Goal: Subscribe to service/newsletter

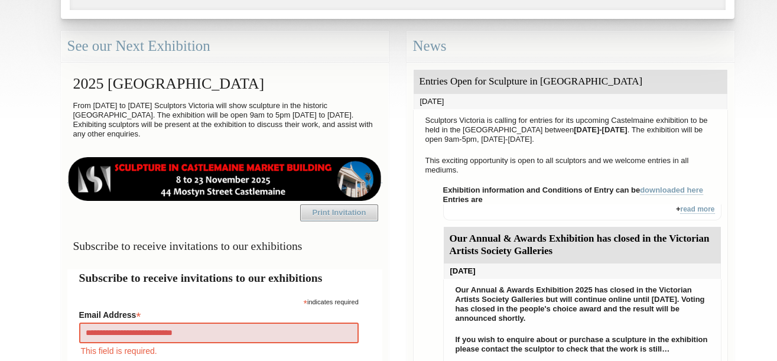
type input "**********"
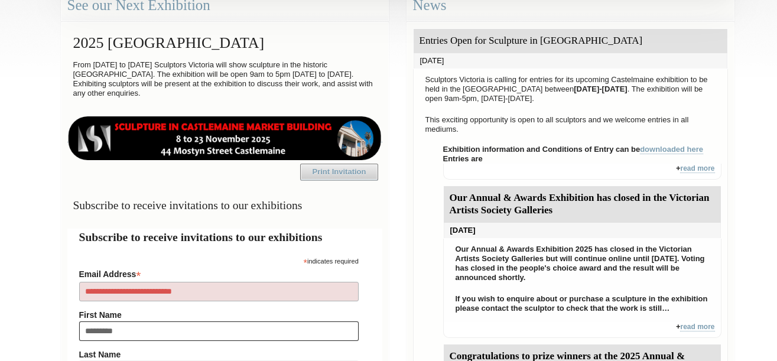
type input "*********"
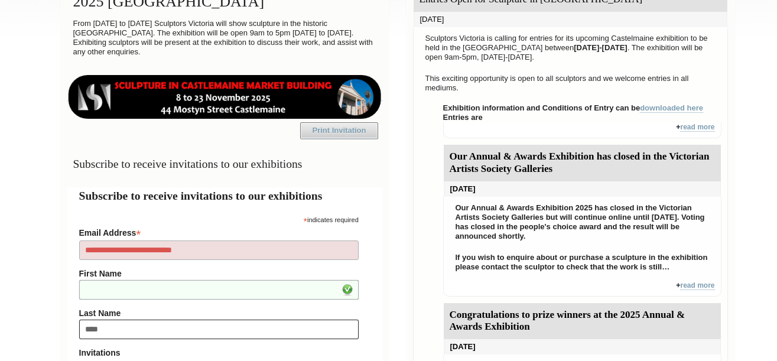
type input "****"
